Goal: Information Seeking & Learning: Learn about a topic

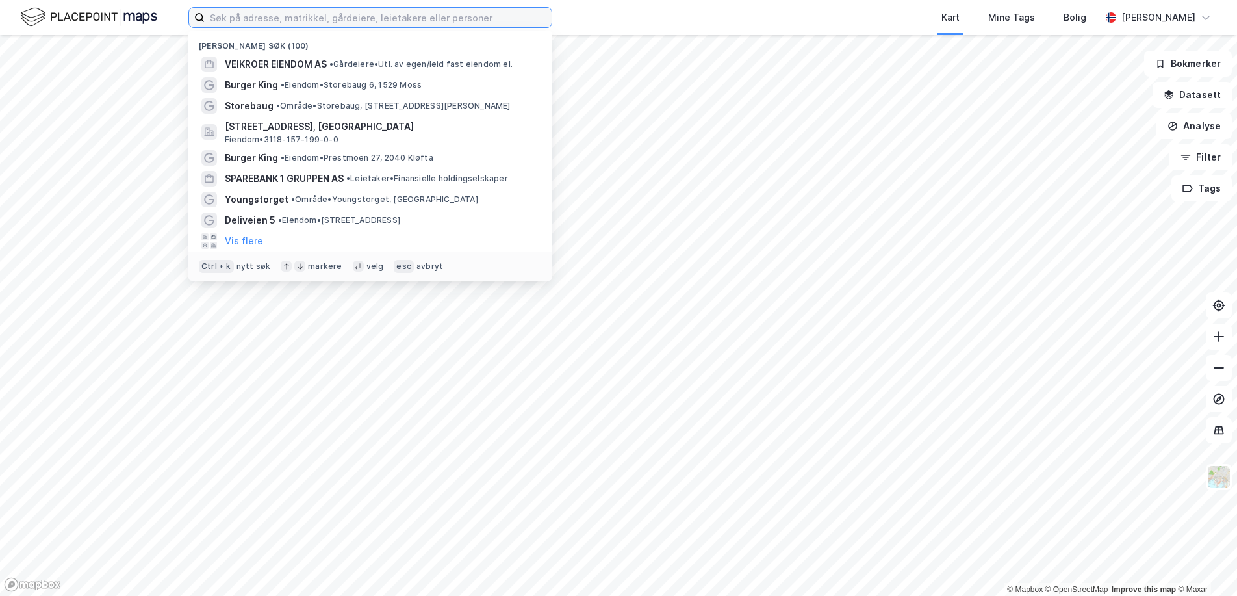
click at [305, 22] on input at bounding box center [378, 17] width 347 height 19
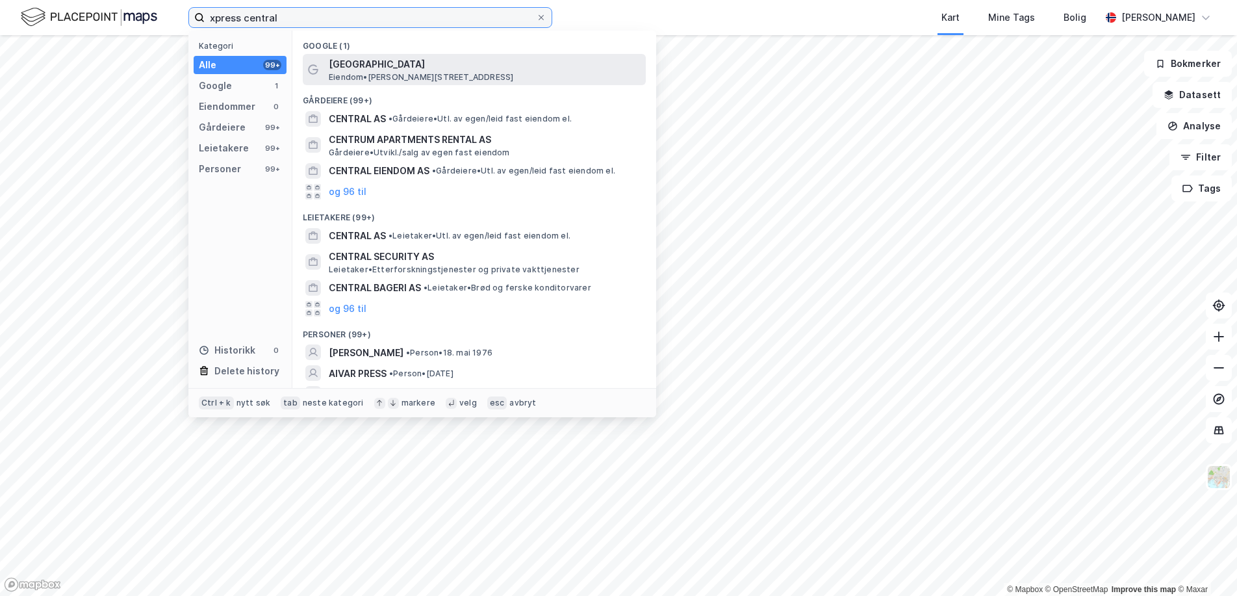
type input "xpress central"
click at [371, 62] on span "[GEOGRAPHIC_DATA]" at bounding box center [485, 65] width 312 height 16
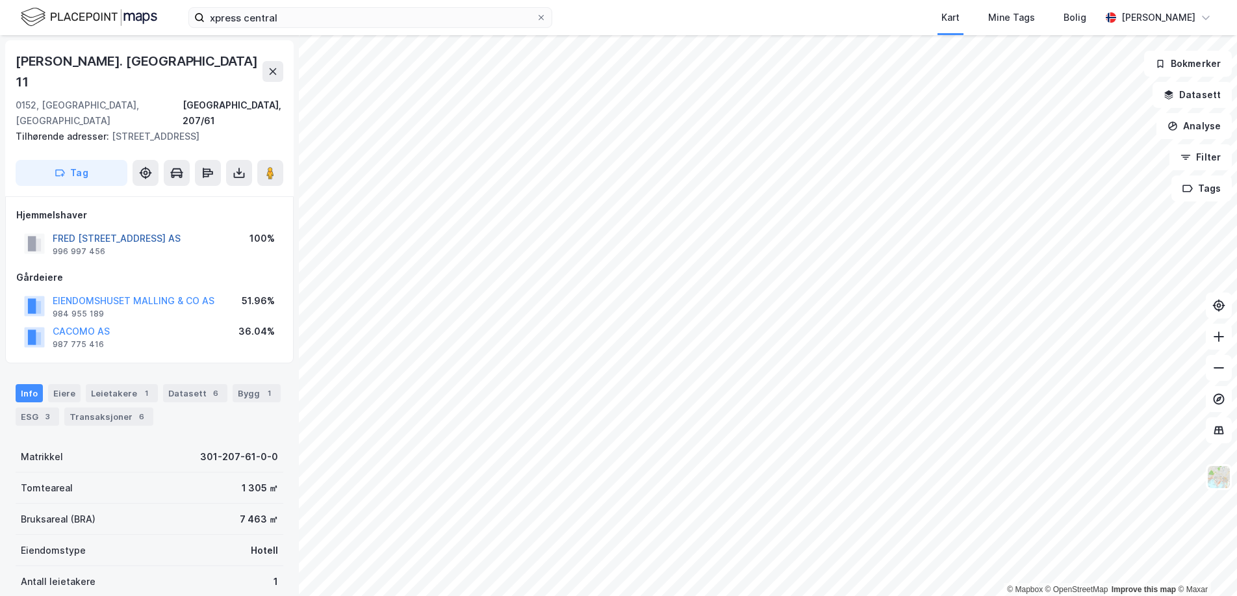
click at [0, 0] on button "FRED [STREET_ADDRESS] AS" at bounding box center [0, 0] width 0 height 0
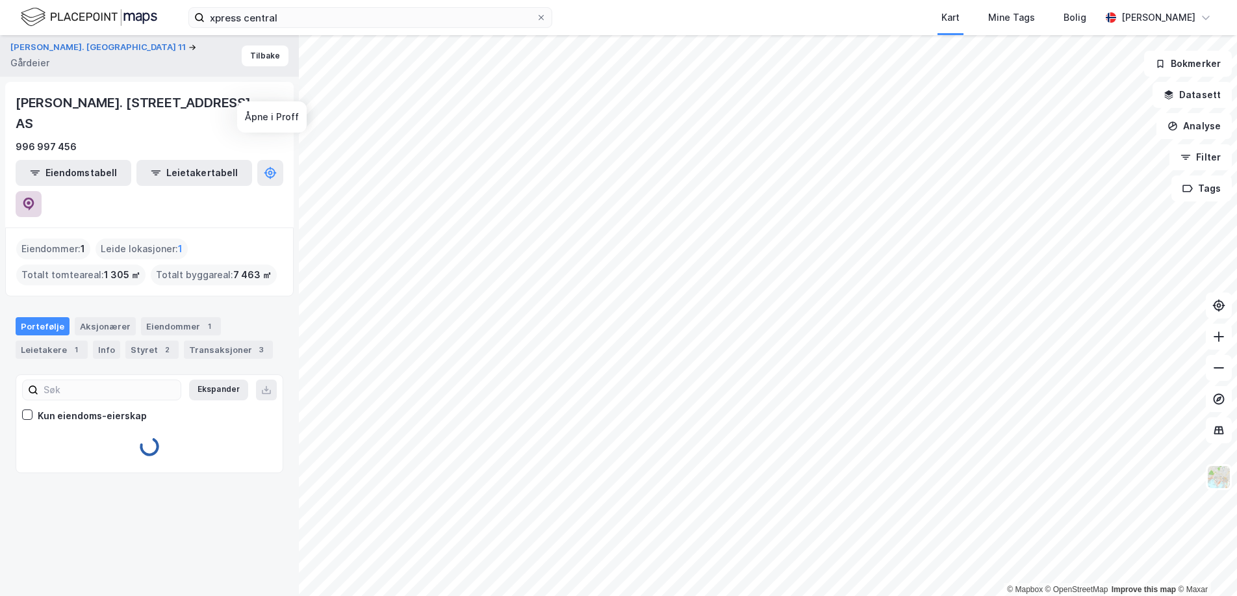
click at [35, 198] on icon at bounding box center [28, 204] width 13 height 13
